Goal: Transaction & Acquisition: Subscribe to service/newsletter

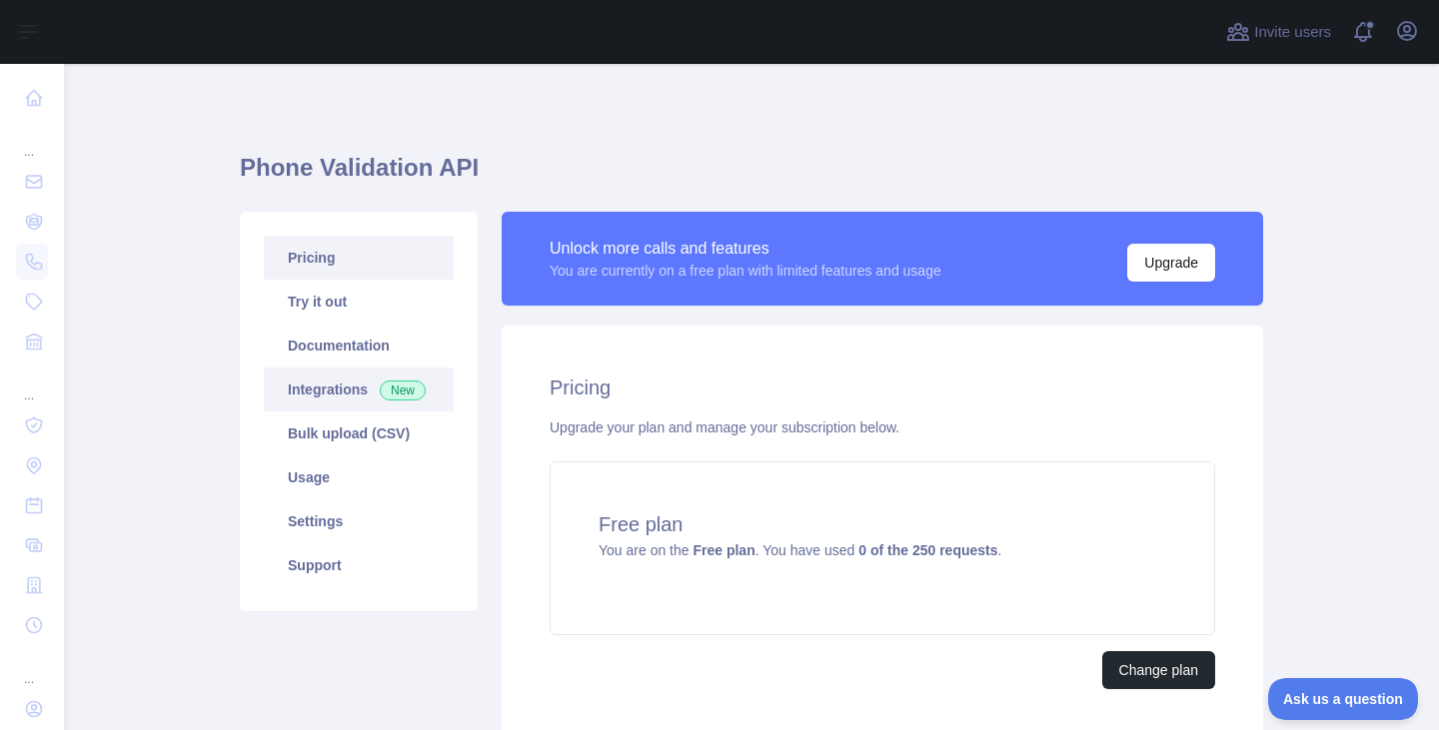
scroll to position [50, 0]
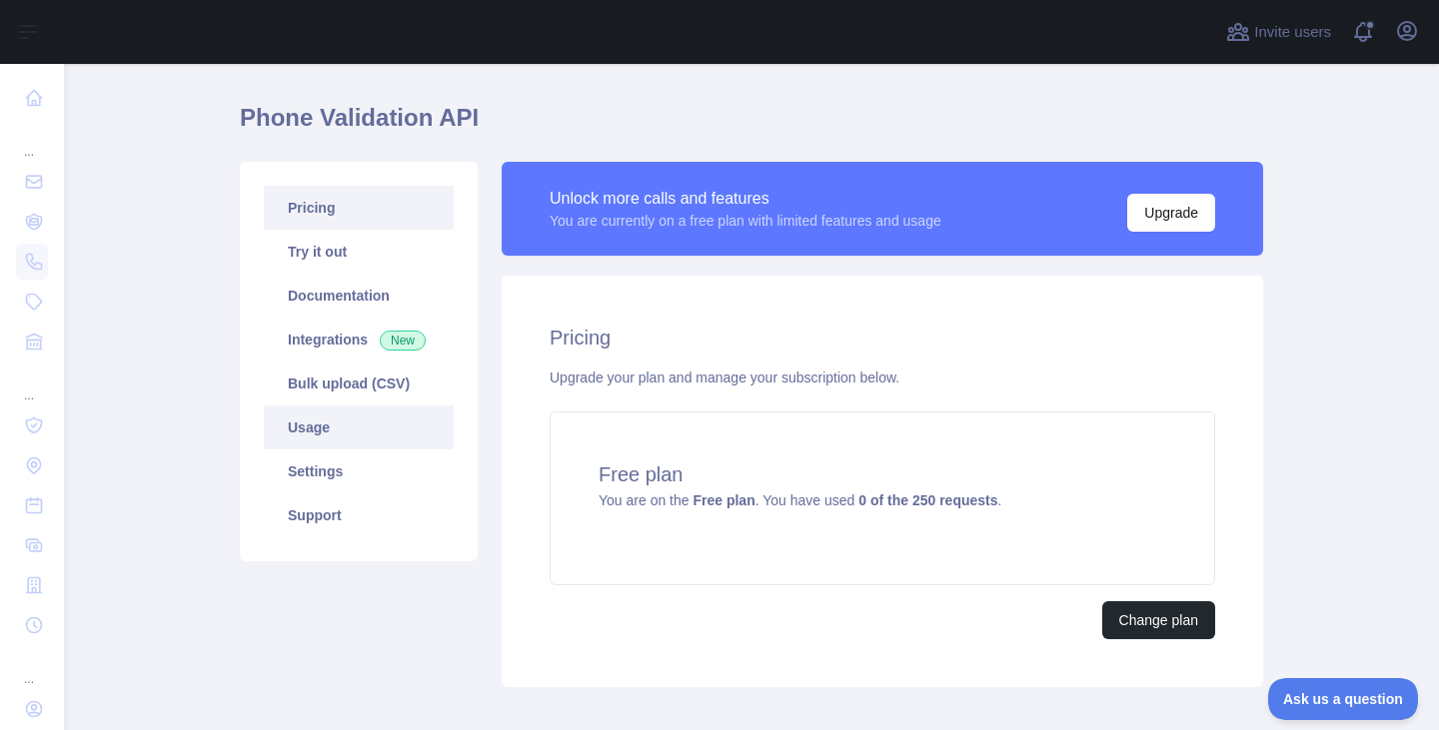
click at [340, 425] on link "Usage" at bounding box center [359, 428] width 190 height 44
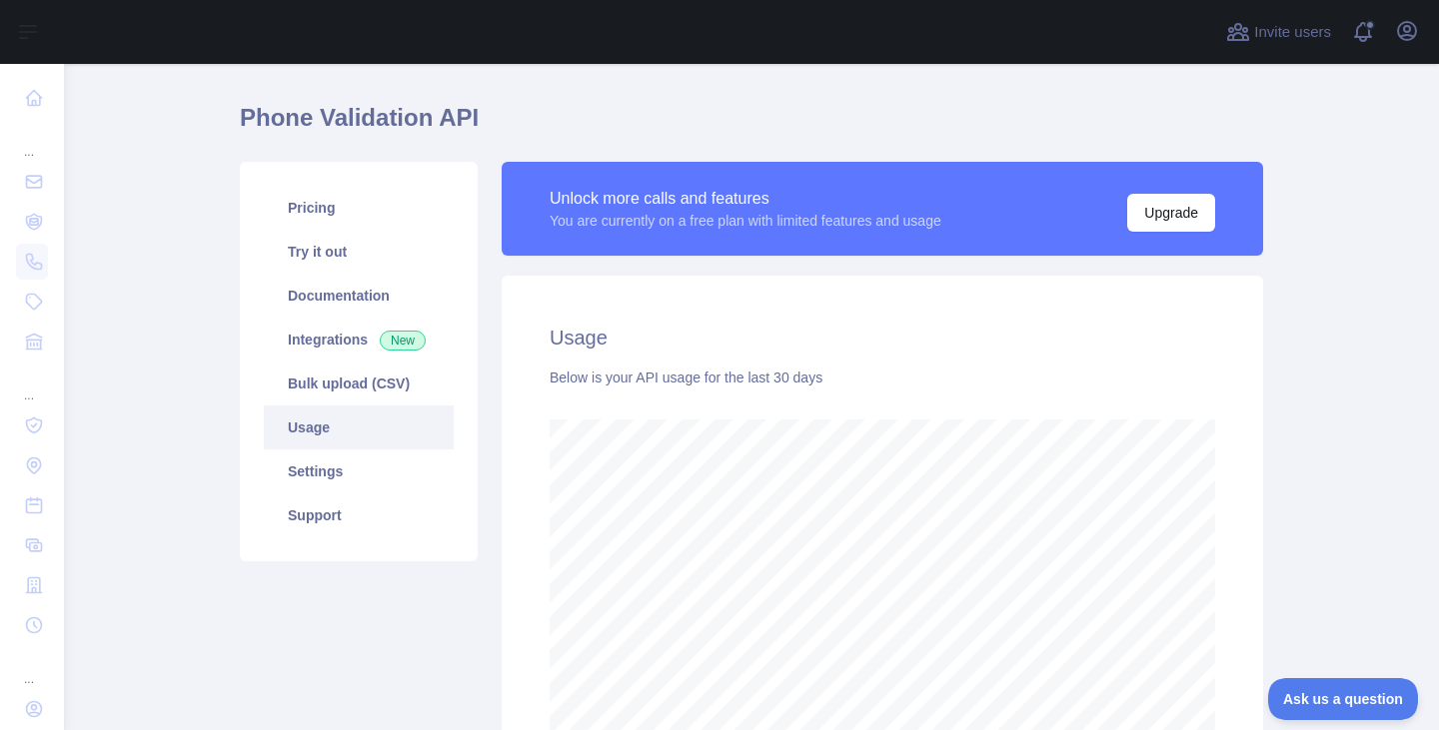
scroll to position [667, 1360]
click at [359, 290] on link "Documentation" at bounding box center [359, 296] width 190 height 44
click at [332, 264] on link "Try it out" at bounding box center [359, 252] width 190 height 44
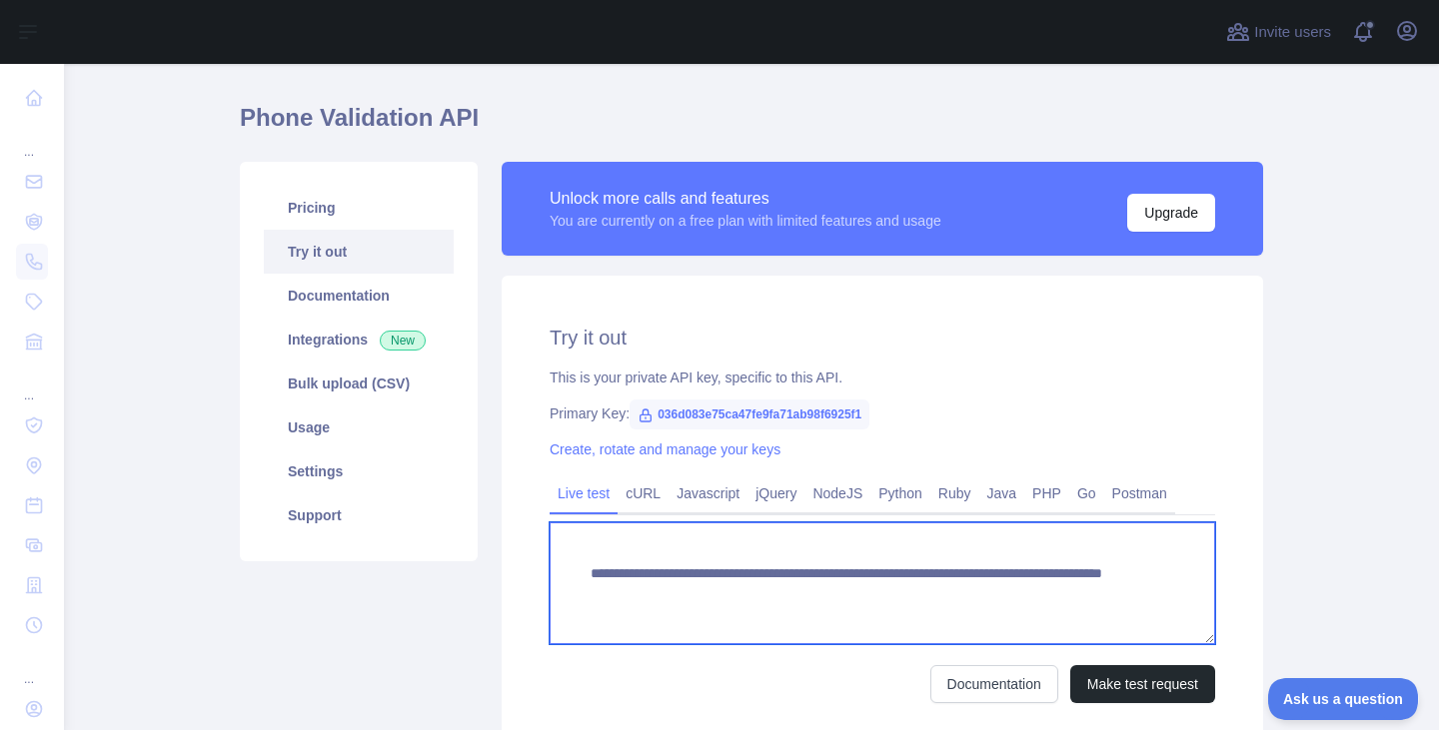
click at [1026, 597] on textarea "**********" at bounding box center [883, 584] width 666 height 122
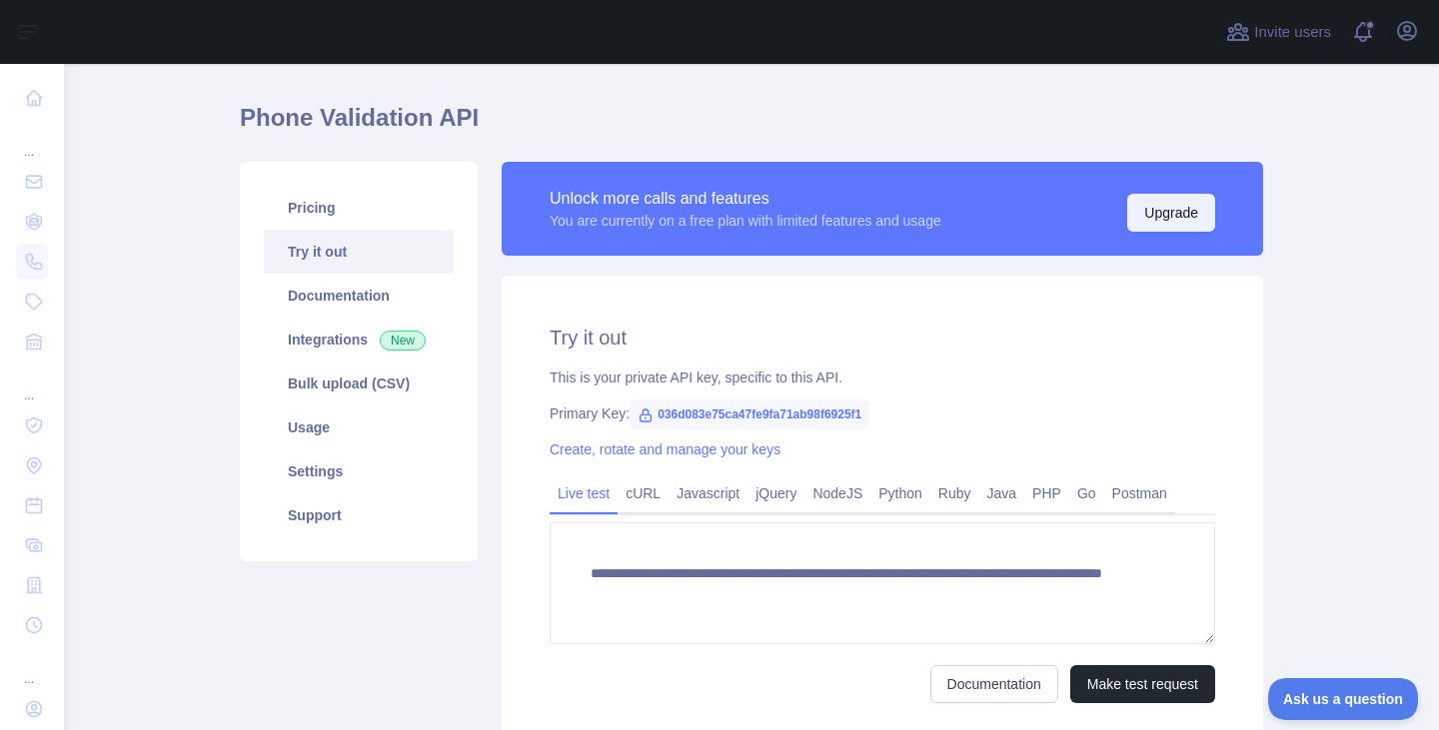
click at [1166, 204] on button "Upgrade" at bounding box center [1171, 213] width 88 height 38
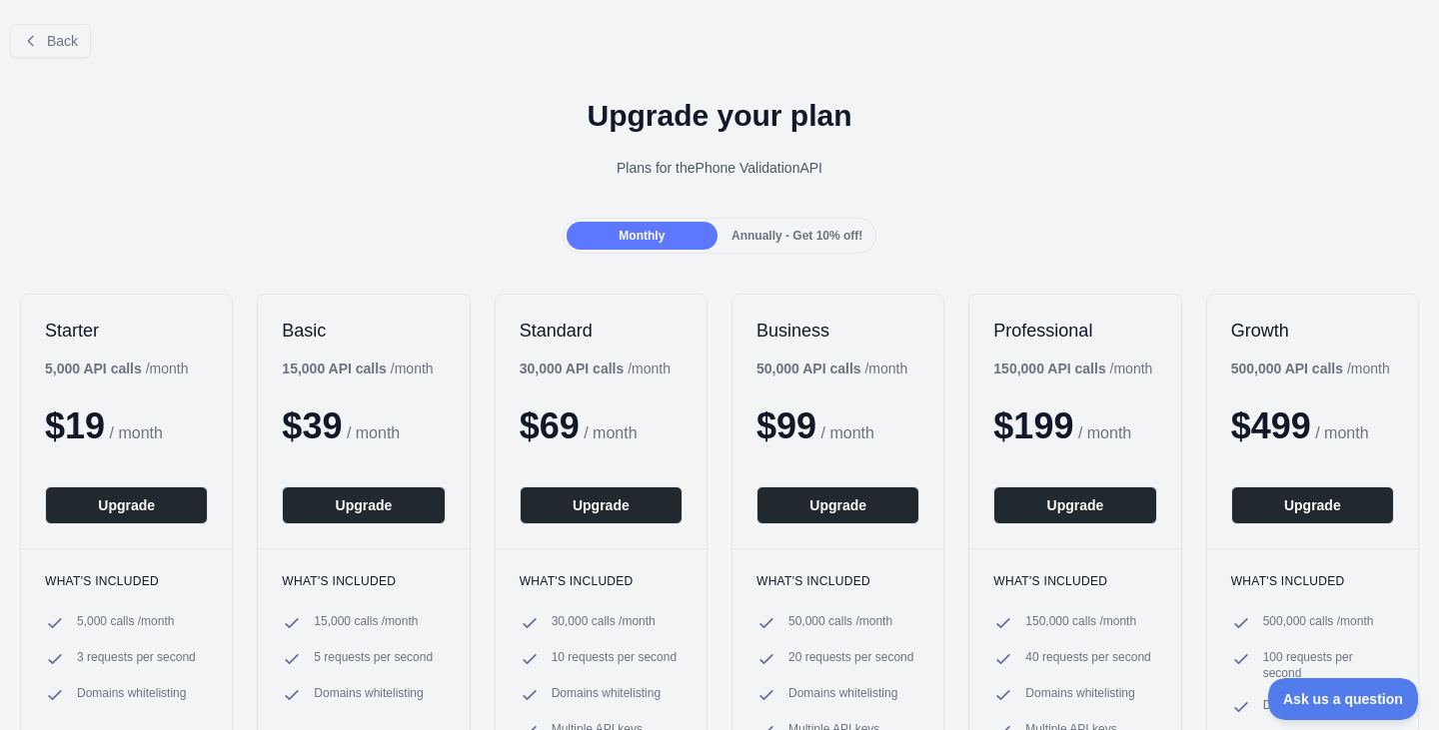
scroll to position [154, 0]
